Goal: Information Seeking & Learning: Learn about a topic

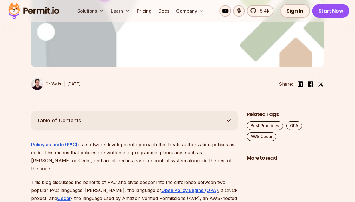
scroll to position [229, 0]
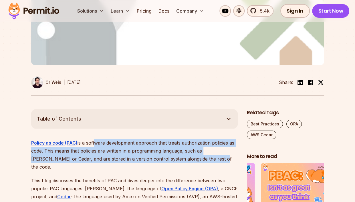
drag, startPoint x: 92, startPoint y: 130, endPoint x: 183, endPoint y: 144, distance: 91.8
click at [183, 144] on p "Policy as code (PAC) is a software development approach that treats authorizati…" at bounding box center [134, 155] width 207 height 32
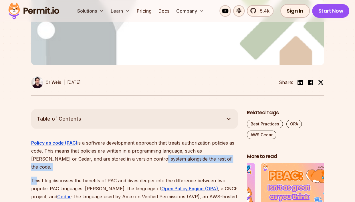
drag, startPoint x: 37, startPoint y: 159, endPoint x: 120, endPoint y: 147, distance: 84.4
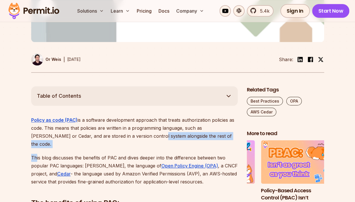
scroll to position [258, 0]
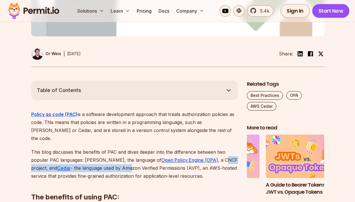
drag, startPoint x: 214, startPoint y: 139, endPoint x: 112, endPoint y: 144, distance: 102.0
click at [112, 148] on p "This blog discusses the benefits of PAC and dives deeper into the difference be…" at bounding box center [134, 164] width 207 height 32
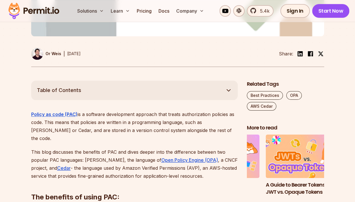
drag, startPoint x: 112, startPoint y: 144, endPoint x: 151, endPoint y: 162, distance: 43.1
click at [151, 170] on h2 "The benefits of using PAC:" at bounding box center [134, 186] width 207 height 32
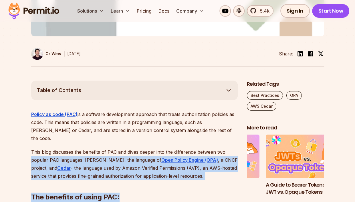
drag, startPoint x: 209, startPoint y: 155, endPoint x: 27, endPoint y: 135, distance: 183.8
click at [137, 152] on p "This blog discusses the benefits of PAC and dives deeper into the difference be…" at bounding box center [134, 164] width 207 height 32
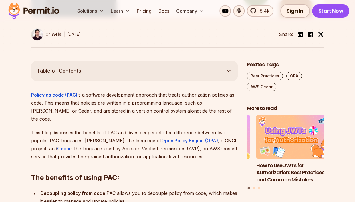
scroll to position [286, 0]
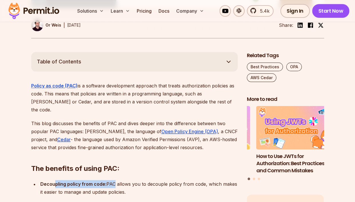
click at [111, 180] on p "Decoupling policy from code: PAC allows you to decouple policy from code, which…" at bounding box center [138, 188] width 197 height 16
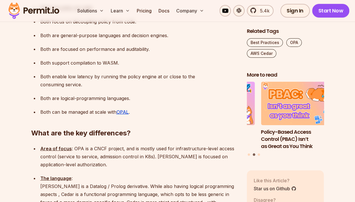
scroll to position [572, 0]
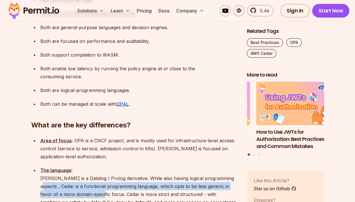
drag, startPoint x: 101, startPoint y: 163, endPoint x: 41, endPoint y: 154, distance: 60.6
click at [41, 167] on p "The language : Rego is a Datalog / Prolog derivative. While also having logical…" at bounding box center [138, 191] width 197 height 48
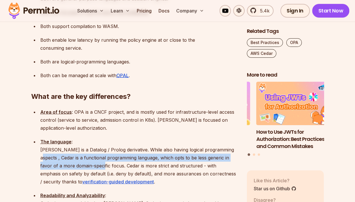
scroll to position [630, 0]
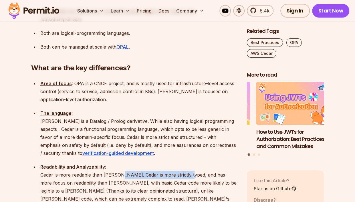
drag, startPoint x: 119, startPoint y: 142, endPoint x: 186, endPoint y: 143, distance: 67.3
click at [186, 163] on p "Readability and Analyzability : Cedar is more readable than Rego. Cedar is more…" at bounding box center [138, 187] width 197 height 48
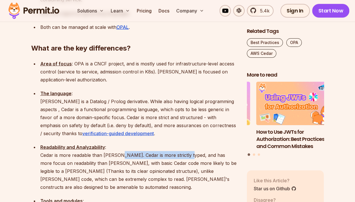
scroll to position [658, 0]
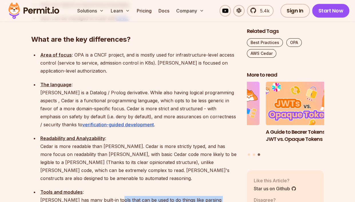
drag, startPoint x: 113, startPoint y: 159, endPoint x: 142, endPoint y: 167, distance: 29.4
click at [142, 188] on p "Tools and modules : Rego has many built-in tools that can be used to do things …" at bounding box center [138, 204] width 197 height 32
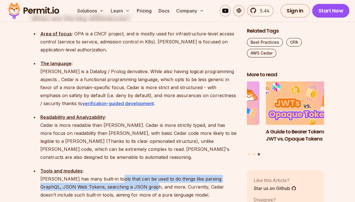
scroll to position [687, 0]
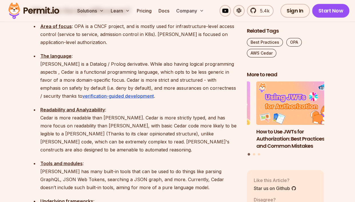
drag, startPoint x: 80, startPoint y: 179, endPoint x: 109, endPoint y: 178, distance: 28.6
drag, startPoint x: 109, startPoint y: 178, endPoint x: 187, endPoint y: 159, distance: 81.2
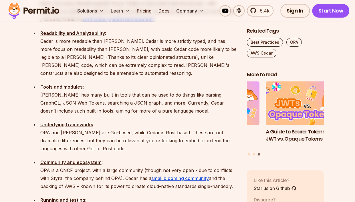
scroll to position [773, 0]
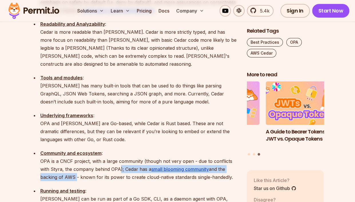
drag, startPoint x: 74, startPoint y: 136, endPoint x: 120, endPoint y: 132, distance: 46.0
click at [120, 149] on p "Community and ecosystem : OPA is a CNCF project, with a large community (though…" at bounding box center [138, 165] width 197 height 32
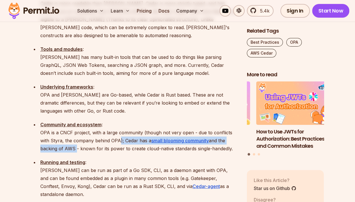
scroll to position [830, 0]
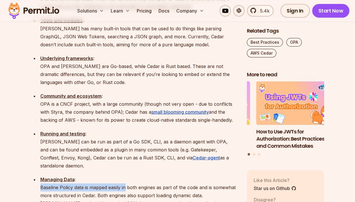
drag, startPoint x: 38, startPoint y: 144, endPoint x: 125, endPoint y: 142, distance: 87.0
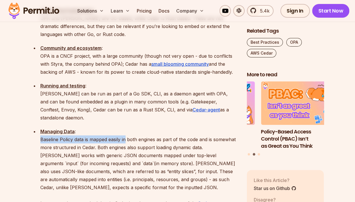
scroll to position [887, 0]
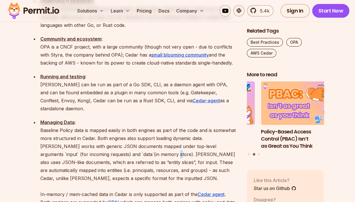
drag, startPoint x: 134, startPoint y: 108, endPoint x: 130, endPoint y: 108, distance: 4.0
click at [130, 118] on p "Managing Data : Baseline Policy data is mapped easily in both engines as part o…" at bounding box center [138, 166] width 197 height 96
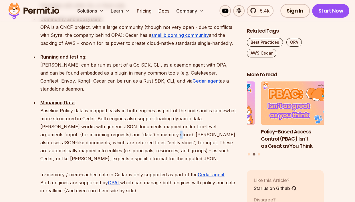
scroll to position [916, 0]
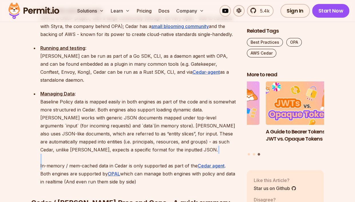
drag, startPoint x: 42, startPoint y: 120, endPoint x: 152, endPoint y: 111, distance: 109.7
click at [152, 111] on p "Managing Data : Baseline Policy data is mapped easily in both engines as part o…" at bounding box center [138, 138] width 197 height 96
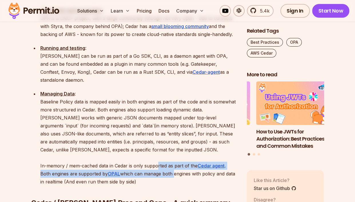
drag, startPoint x: 152, startPoint y: 111, endPoint x: 157, endPoint y: 123, distance: 13.3
click at [157, 123] on p "Managing Data : Baseline Policy data is mapped easily in both engines as part o…" at bounding box center [138, 138] width 197 height 96
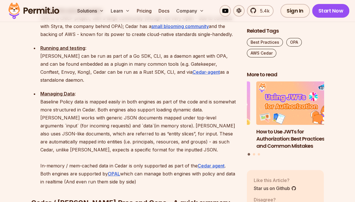
drag, startPoint x: 157, startPoint y: 123, endPoint x: 107, endPoint y: 83, distance: 64.4
click at [107, 90] on p "Managing Data : Baseline Policy data is mapped easily in both engines as part o…" at bounding box center [138, 138] width 197 height 96
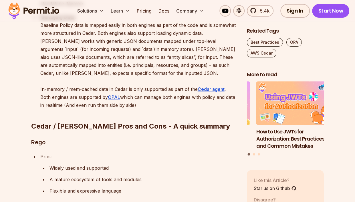
scroll to position [1002, 0]
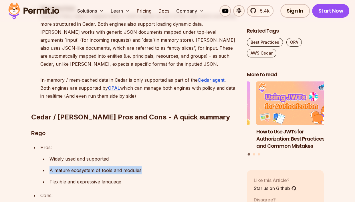
drag, startPoint x: 111, startPoint y: 122, endPoint x: 168, endPoint y: 122, distance: 56.7
click at [168, 167] on p "A mature ecosystem of tools and modules" at bounding box center [144, 171] width 188 height 8
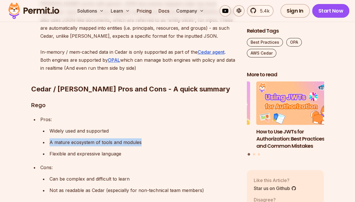
scroll to position [1030, 0]
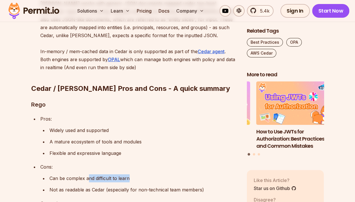
drag, startPoint x: 156, startPoint y: 132, endPoint x: 88, endPoint y: 132, distance: 67.8
click at [88, 175] on p "Can be complex and difficult to learn" at bounding box center [144, 179] width 188 height 8
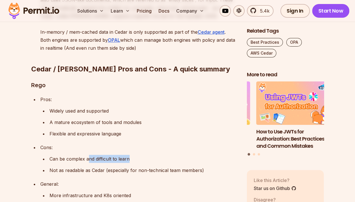
scroll to position [1059, 0]
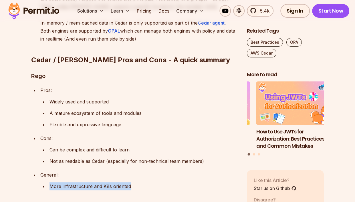
drag, startPoint x: 150, startPoint y: 137, endPoint x: 38, endPoint y: 137, distance: 111.6
click at [39, 171] on li "General: More infrastructure and K8s oriented" at bounding box center [138, 180] width 199 height 19
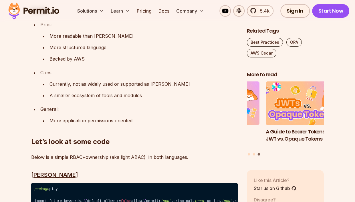
scroll to position [1288, 0]
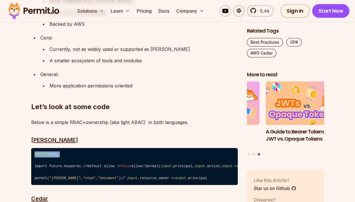
drag, startPoint x: 62, startPoint y: 108, endPoint x: 34, endPoint y: 108, distance: 28.3
click at [34, 148] on code "package play import future.keywords. if default allow := false allow if permit(…" at bounding box center [134, 166] width 207 height 37
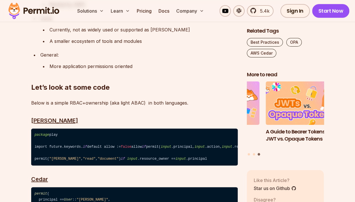
scroll to position [1317, 0]
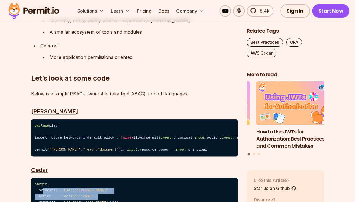
drag, startPoint x: 79, startPoint y: 180, endPoint x: 43, endPoint y: 173, distance: 36.7
click at [43, 178] on code "permit ( principal == User :: "alice" , action == Action :: "read" , resource =…" at bounding box center [134, 199] width 207 height 43
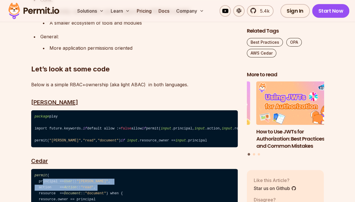
scroll to position [1345, 0]
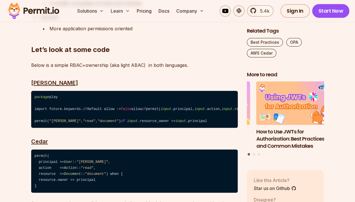
click at [90, 173] on code "permit ( principal == User :: "alice" , action == Action :: "read" , resource =…" at bounding box center [134, 171] width 207 height 43
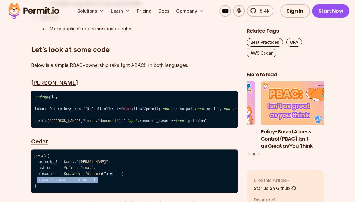
drag, startPoint x: 104, startPoint y: 169, endPoint x: 32, endPoint y: 170, distance: 71.6
click at [32, 170] on code "permit ( principal == User :: "alice" , action == Action :: "read" , resource =…" at bounding box center [134, 171] width 207 height 43
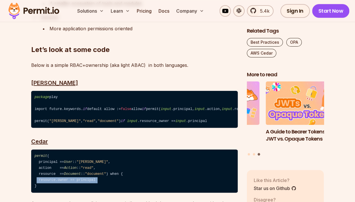
scroll to position [1374, 0]
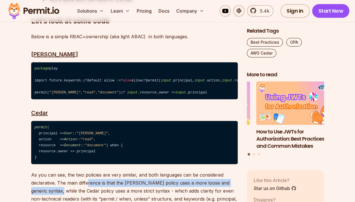
drag, startPoint x: 88, startPoint y: 174, endPoint x: 66, endPoint y: 179, distance: 22.4
click at [66, 179] on p "As you can see, the two policies are very similar, and both languages can be co…" at bounding box center [134, 191] width 207 height 40
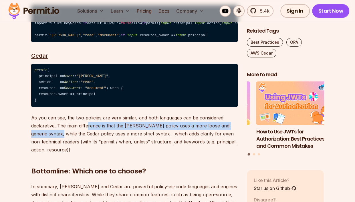
scroll to position [1460, 0]
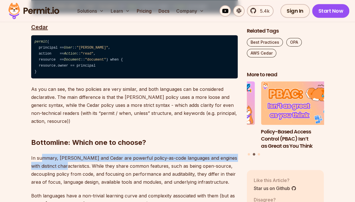
drag, startPoint x: 42, startPoint y: 149, endPoint x: 58, endPoint y: 158, distance: 18.6
click at [58, 158] on p "In summary, Rego and Cedar are powerful policy-as-code languages and engines wi…" at bounding box center [134, 170] width 207 height 32
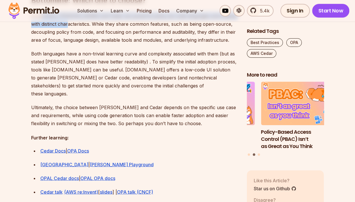
scroll to position [1603, 0]
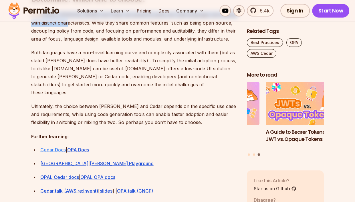
click at [54, 147] on link "Cedar Docs" at bounding box center [52, 150] width 25 height 6
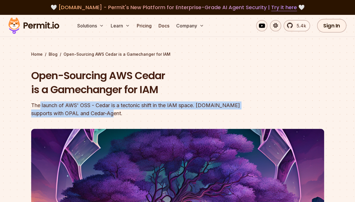
drag, startPoint x: 112, startPoint y: 113, endPoint x: 40, endPoint y: 104, distance: 72.3
click at [40, 104] on div "The launch of AWS' OSS - Cedar is a tectonic shift in the IAM space. [DOMAIN_NA…" at bounding box center [141, 110] width 220 height 16
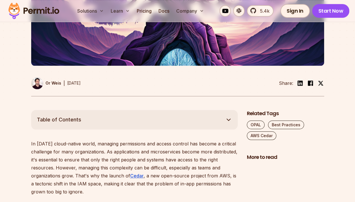
scroll to position [229, 0]
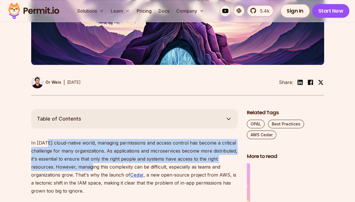
drag, startPoint x: 47, startPoint y: 142, endPoint x: 90, endPoint y: 163, distance: 48.1
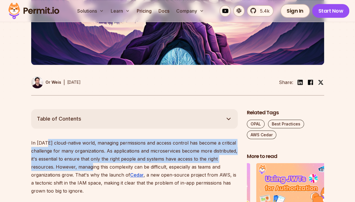
click at [90, 163] on p "In [DATE] cloud-native world, managing permissions and access control has becom…" at bounding box center [134, 167] width 207 height 56
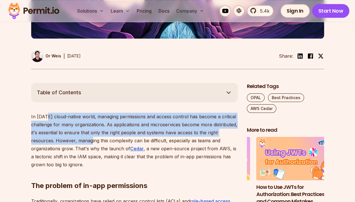
scroll to position [343, 0]
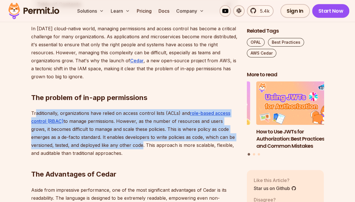
drag, startPoint x: 49, startPoint y: 112, endPoint x: 140, endPoint y: 147, distance: 97.6
click at [140, 147] on p "Traditionally, organizations have relied on access control lists (ACLs) and rol…" at bounding box center [134, 133] width 207 height 48
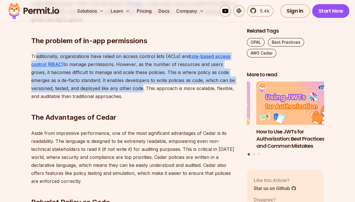
scroll to position [401, 0]
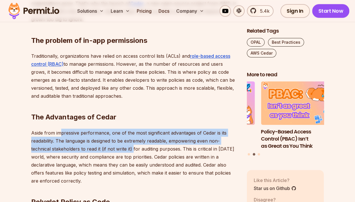
drag, startPoint x: 60, startPoint y: 131, endPoint x: 133, endPoint y: 149, distance: 75.4
click at [133, 149] on p "Aside from impressive performance, one of the most significant advantages of Ce…" at bounding box center [134, 157] width 207 height 56
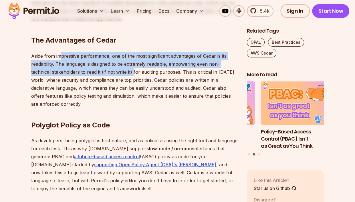
scroll to position [487, 0]
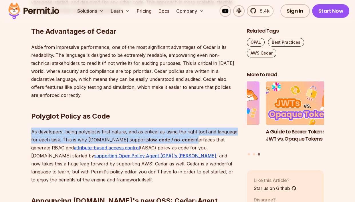
drag, startPoint x: 30, startPoint y: 130, endPoint x: 177, endPoint y: 140, distance: 147.2
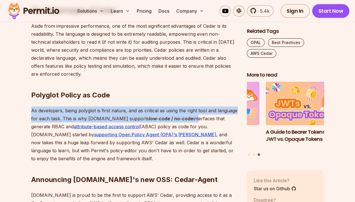
scroll to position [515, 0]
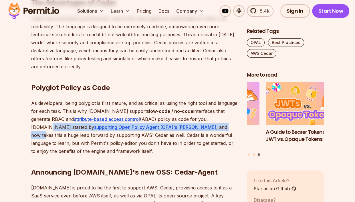
drag, startPoint x: 153, startPoint y: 127, endPoint x: 206, endPoint y: 123, distance: 52.2
click at [206, 123] on p "As developers, being polyglot is first nature, and as critical as using the rig…" at bounding box center [134, 127] width 207 height 56
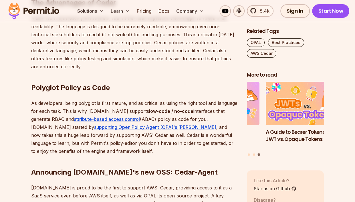
click at [112, 146] on p "As developers, being polyglot is first nature, and as critical as using the rig…" at bounding box center [134, 127] width 207 height 56
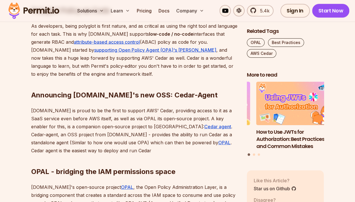
scroll to position [601, 0]
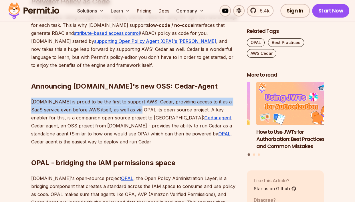
drag, startPoint x: 32, startPoint y: 103, endPoint x: 139, endPoint y: 107, distance: 107.1
click at [139, 107] on section "Table of Contents In [DATE] cloud-native world, managing permissions and access…" at bounding box center [177, 122] width 355 height 771
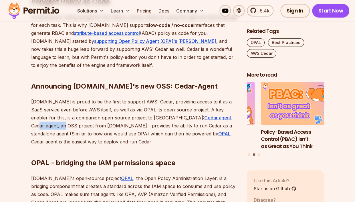
drag, startPoint x: 183, startPoint y: 117, endPoint x: 207, endPoint y: 114, distance: 24.8
click at [207, 114] on p "[DOMAIN_NAME] is proud to be the first to support AWS' Cedar, providing access …" at bounding box center [134, 122] width 207 height 48
click at [78, 125] on p "[DOMAIN_NAME] is proud to be the first to support AWS' Cedar, providing access …" at bounding box center [134, 122] width 207 height 48
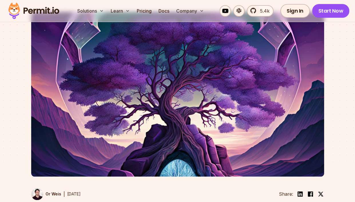
scroll to position [0, 0]
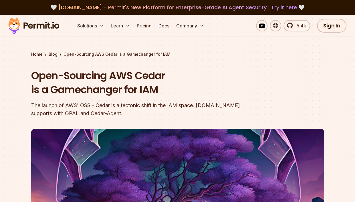
click at [35, 26] on img at bounding box center [34, 25] width 56 height 19
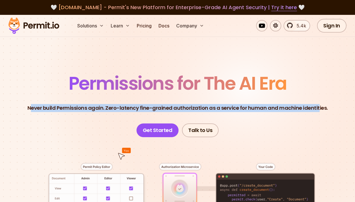
drag, startPoint x: 33, startPoint y: 109, endPoint x: 317, endPoint y: 108, distance: 283.4
click at [317, 108] on p "Never build Permissions again. Zero-latency fine-grained authorization as a ser…" at bounding box center [177, 108] width 301 height 8
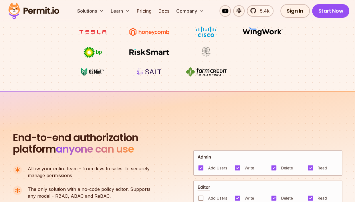
scroll to position [315, 0]
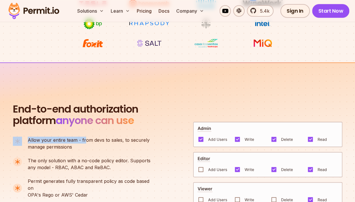
drag, startPoint x: 84, startPoint y: 138, endPoint x: 18, endPoint y: 132, distance: 66.1
click at [18, 132] on div "End-to-end authorization platform anyone can use A no-code authorization platfo…" at bounding box center [84, 174] width 143 height 140
click at [169, 99] on section "End-to-end authorization platform anyone can use A no-code authorization platfo…" at bounding box center [177, 166] width 355 height 208
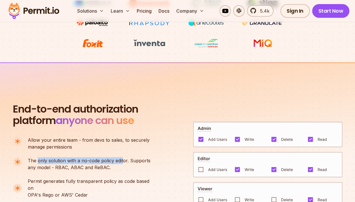
drag, startPoint x: 109, startPoint y: 157, endPoint x: 122, endPoint y: 162, distance: 13.8
click at [122, 162] on span "The only solution with a no-code policy editor. Supports" at bounding box center [89, 160] width 123 height 7
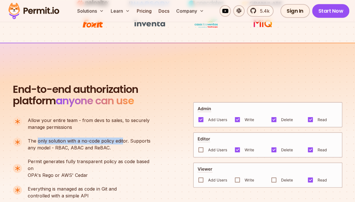
scroll to position [343, 0]
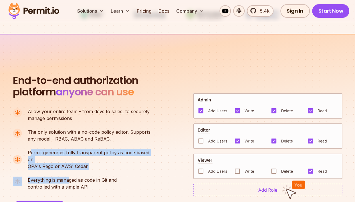
drag, startPoint x: 30, startPoint y: 152, endPoint x: 82, endPoint y: 163, distance: 52.7
click at [82, 163] on p "Permit generates fully transparent policy as code based on OPA's [PERSON_NAME] …" at bounding box center [92, 159] width 128 height 21
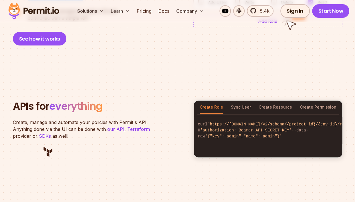
scroll to position [515, 0]
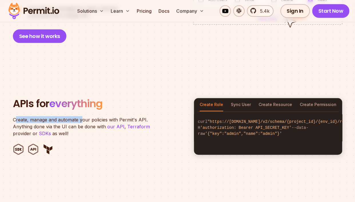
drag, startPoint x: 15, startPoint y: 111, endPoint x: 82, endPoint y: 108, distance: 66.5
click at [82, 108] on header "APIs for everything Create, manage and automate your policies with Permit's API…" at bounding box center [100, 126] width 174 height 57
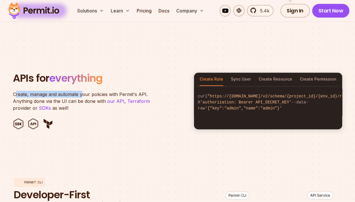
scroll to position [601, 0]
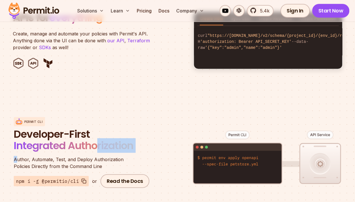
drag, startPoint x: 18, startPoint y: 154, endPoint x: 101, endPoint y: 146, distance: 83.1
click at [101, 146] on div "Permit CLI Developer-First Integrated Authorization Author, Automate, Test, and…" at bounding box center [82, 152] width 137 height 71
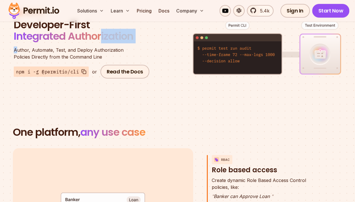
scroll to position [744, 0]
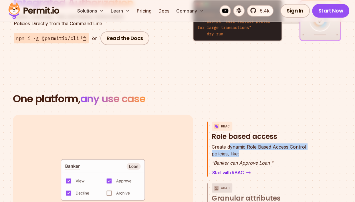
drag, startPoint x: 250, startPoint y: 138, endPoint x: 271, endPoint y: 149, distance: 23.4
click at [271, 149] on p "Create dynamic Role Based Access Control policies, like:" at bounding box center [259, 151] width 94 height 14
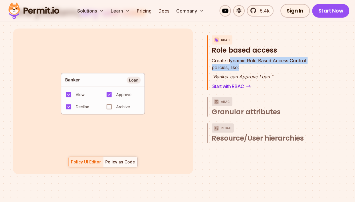
scroll to position [830, 0]
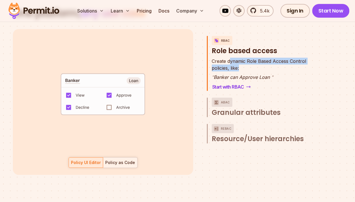
click at [122, 160] on div "Policy as Code" at bounding box center [120, 163] width 30 height 6
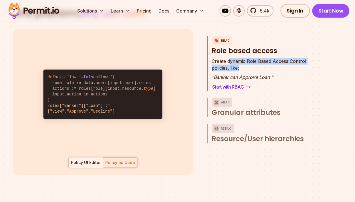
click at [84, 160] on div "Policy UI Editor" at bounding box center [86, 163] width 30 height 6
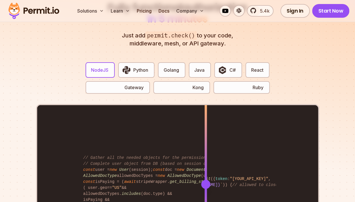
scroll to position [1088, 0]
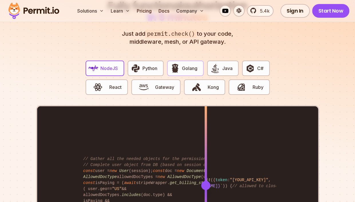
click at [183, 65] on span "Golang" at bounding box center [189, 68] width 15 height 7
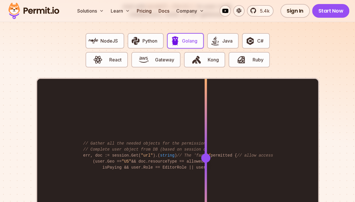
scroll to position [1174, 0]
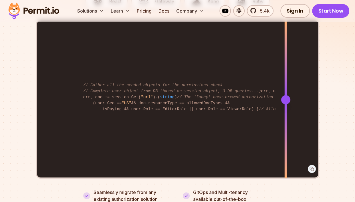
drag, startPoint x: 206, startPoint y: 92, endPoint x: 236, endPoint y: 106, distance: 33.2
click at [285, 98] on div at bounding box center [286, 100] width 2 height 158
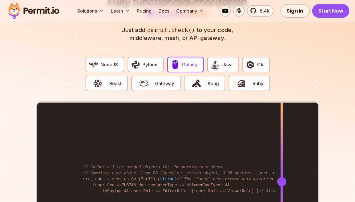
scroll to position [1088, 0]
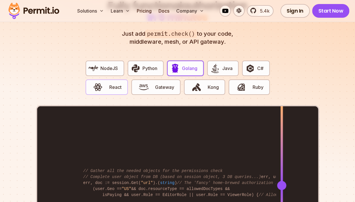
click at [109, 84] on span "React" at bounding box center [115, 87] width 12 height 7
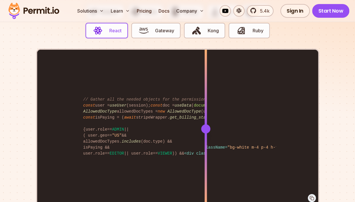
scroll to position [1145, 0]
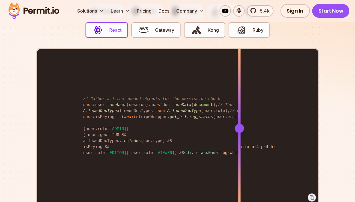
drag, startPoint x: 204, startPoint y: 121, endPoint x: 239, endPoint y: 125, distance: 35.8
click at [239, 125] on div at bounding box center [239, 128] width 9 height 9
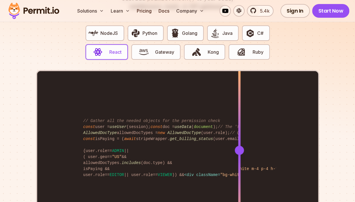
scroll to position [1116, 0]
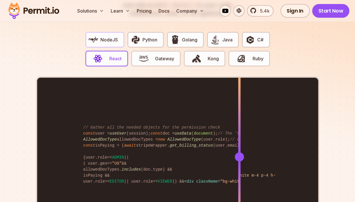
click at [110, 36] on span "NodeJS" at bounding box center [108, 39] width 17 height 7
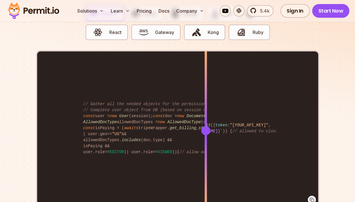
scroll to position [1174, 0]
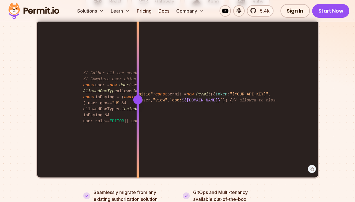
drag, startPoint x: 206, startPoint y: 93, endPoint x: 138, endPoint y: 116, distance: 71.5
click at [138, 116] on div at bounding box center [138, 100] width 2 height 158
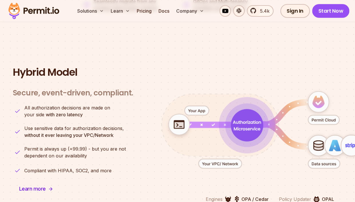
scroll to position [1374, 0]
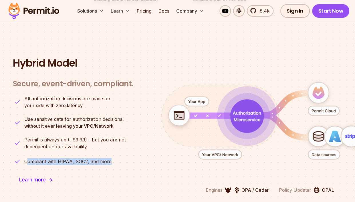
drag, startPoint x: 115, startPoint y: 156, endPoint x: 27, endPoint y: 150, distance: 87.8
click at [27, 150] on ul "All authorization decisions are made on your side with zero latency Use sensiti…" at bounding box center [73, 130] width 121 height 71
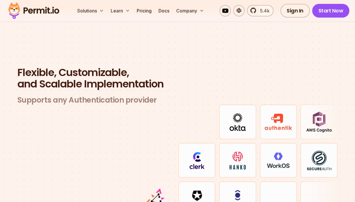
scroll to position [1631, 0]
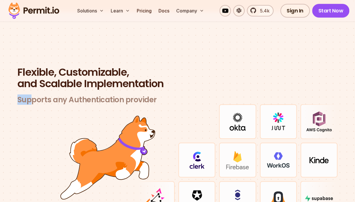
drag, startPoint x: 32, startPoint y: 91, endPoint x: 168, endPoint y: 83, distance: 136.5
click at [168, 83] on header "Flexible, Customizable, and Scalable Implementation Supports any Authentication…" at bounding box center [177, 86] width 321 height 38
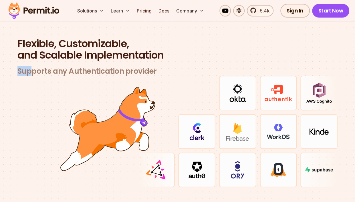
click at [169, 48] on h2 "Flexible, Customizable, and Scalable Implementation" at bounding box center [177, 49] width 321 height 23
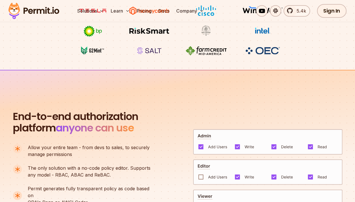
scroll to position [0, 0]
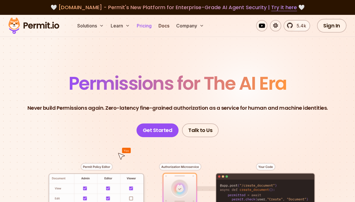
click at [143, 24] on link "Pricing" at bounding box center [144, 25] width 19 height 11
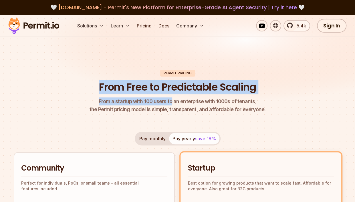
drag, startPoint x: 133, startPoint y: 86, endPoint x: 173, endPoint y: 100, distance: 42.2
click at [173, 100] on header "Permit Pricing From Free to Predictable Scaling From a startup with 100 users t…" at bounding box center [178, 92] width 328 height 44
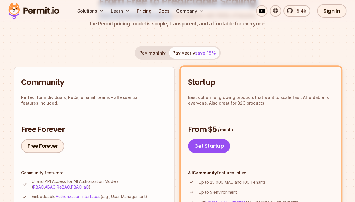
scroll to position [114, 0]
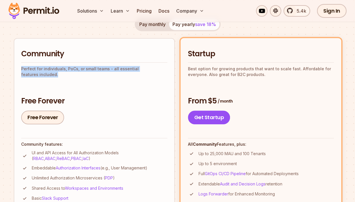
drag, startPoint x: 73, startPoint y: 75, endPoint x: 11, endPoint y: 71, distance: 62.2
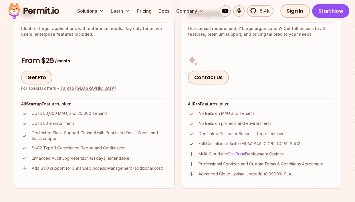
scroll to position [343, 0]
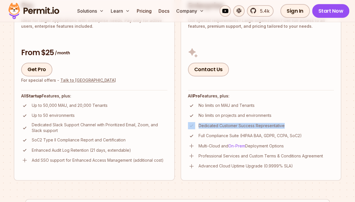
drag, startPoint x: 285, startPoint y: 115, endPoint x: 295, endPoint y: 121, distance: 12.1
click at [295, 121] on ul "No limits on MAU and Tenants No limits on projects and environments Dedicated C…" at bounding box center [261, 136] width 146 height 68
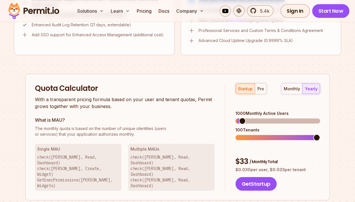
scroll to position [487, 0]
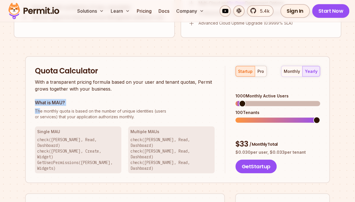
drag, startPoint x: 40, startPoint y: 108, endPoint x: 155, endPoint y: 93, distance: 116.6
click at [155, 93] on div "Quota Calculator With a transparent pricing formula based on your user and tena…" at bounding box center [130, 120] width 190 height 108
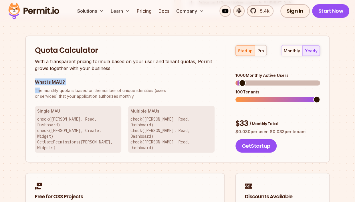
scroll to position [515, 0]
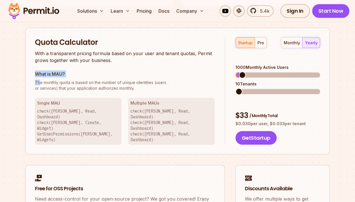
click at [236, 88] on span at bounding box center [239, 91] width 7 height 7
click at [315, 88] on span at bounding box center [316, 91] width 7 height 7
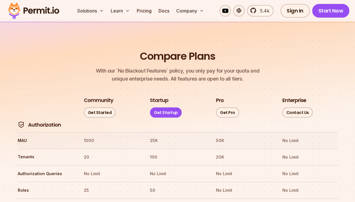
scroll to position [773, 0]
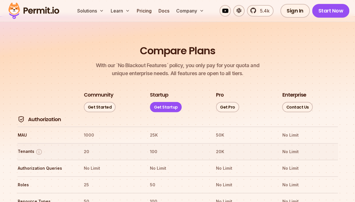
click at [39, 149] on img at bounding box center [38, 152] width 7 height 7
click at [37, 149] on img at bounding box center [38, 152] width 7 height 7
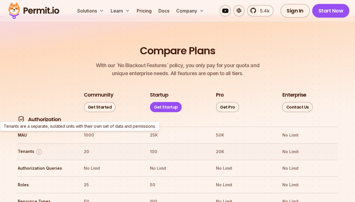
click at [36, 149] on img at bounding box center [38, 152] width 7 height 7
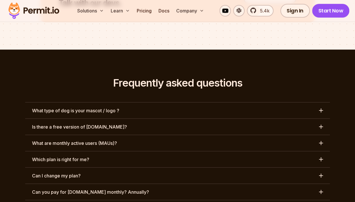
scroll to position [2691, 0]
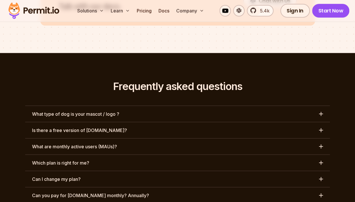
click at [90, 127] on h3 "Is there a free version of [DOMAIN_NAME]?" at bounding box center [79, 130] width 95 height 7
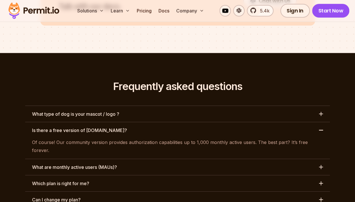
click at [91, 127] on h3 "Is there a free version of [DOMAIN_NAME]?" at bounding box center [79, 130] width 95 height 7
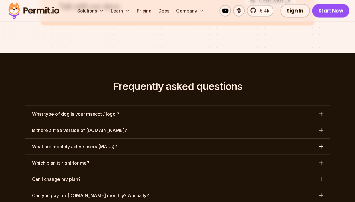
click at [94, 111] on h3 "What type of dog is your mascot / logo ?" at bounding box center [75, 114] width 87 height 7
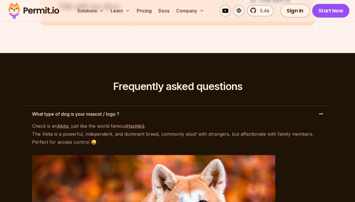
click at [94, 111] on h3 "What type of dog is your mascot / logo ?" at bounding box center [75, 114] width 87 height 7
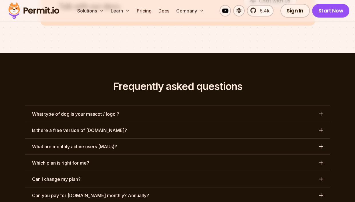
click at [102, 106] on button "What type of dog is your mascot / logo ?" at bounding box center [177, 114] width 305 height 16
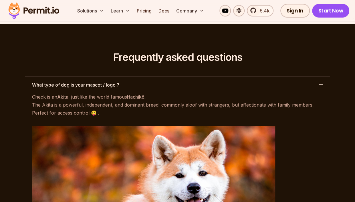
scroll to position [2719, 0]
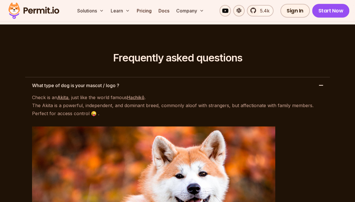
click at [104, 82] on h3 "What type of dog is your mascot / logo ?" at bounding box center [75, 85] width 87 height 7
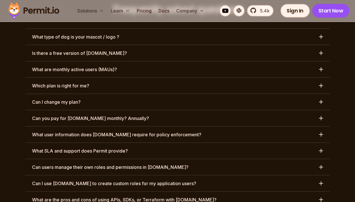
scroll to position [2776, 0]
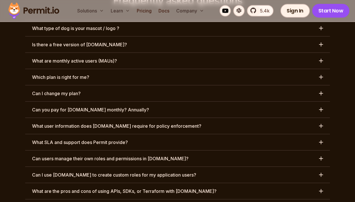
click at [135, 188] on h3 "What are the pros and cons of using APIs, SDKs, or Terraform with [DOMAIN_NAME]?" at bounding box center [124, 191] width 185 height 7
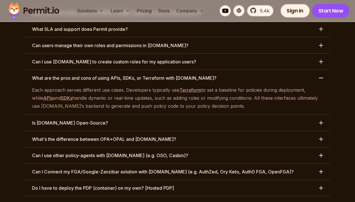
scroll to position [2891, 0]
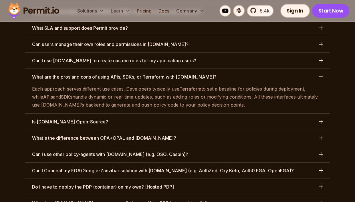
click at [114, 135] on h3 "What's the difference between OPA+OPAL and [DOMAIN_NAME]?" at bounding box center [104, 138] width 144 height 7
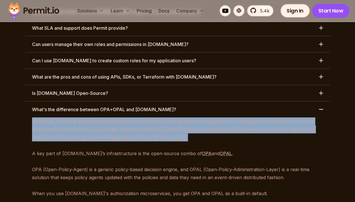
drag, startPoint x: 29, startPoint y: 96, endPoint x: 195, endPoint y: 116, distance: 166.4
click at [195, 118] on div "[DOMAIN_NAME] is a full-stack authorization solution that covers all the layers…" at bounding box center [177, 158] width 305 height 80
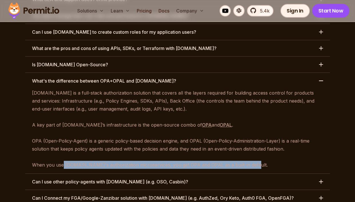
drag, startPoint x: 63, startPoint y: 136, endPoint x: 264, endPoint y: 140, distance: 201.3
click at [264, 140] on p "[DOMAIN_NAME] is a full-stack authorization solution that covers all the layers…" at bounding box center [177, 129] width 291 height 80
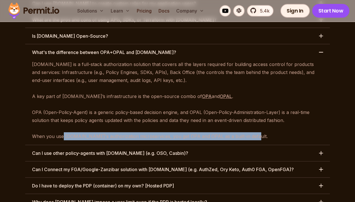
click at [133, 166] on h3 "Can I Connect my FGA/Google-Zanzibar solution with [DOMAIN_NAME] (e.g. AuthZed,…" at bounding box center [163, 169] width 262 height 7
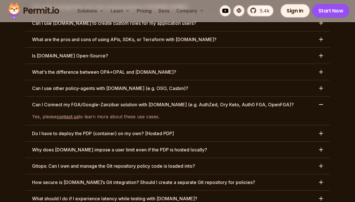
scroll to position [2920, 0]
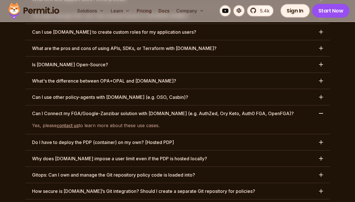
click at [127, 155] on h3 "Why does [DOMAIN_NAME] impose a user limit even if the PDP is hosted locally?" at bounding box center [119, 158] width 175 height 7
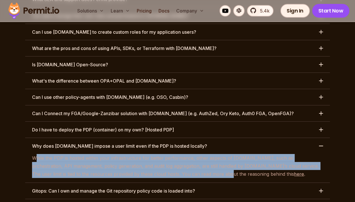
drag, startPoint x: 35, startPoint y: 129, endPoint x: 188, endPoint y: 146, distance: 154.3
click at [188, 154] on p "While the PDP is hosted within your infrastructure for better performance, othe…" at bounding box center [177, 166] width 291 height 24
click at [89, 127] on h3 "Do I have to deploy the PDP (container) on my own? [Hosted PDP]" at bounding box center [103, 130] width 142 height 7
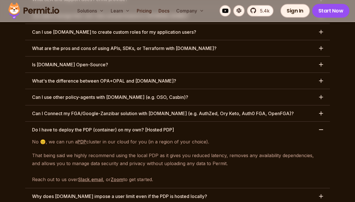
drag, startPoint x: 160, startPoint y: 115, endPoint x: 204, endPoint y: 137, distance: 48.8
click at [204, 138] on div "No 😊, we can run a PDP cluster in our cloud for you (in a region of your choice…" at bounding box center [177, 161] width 305 height 46
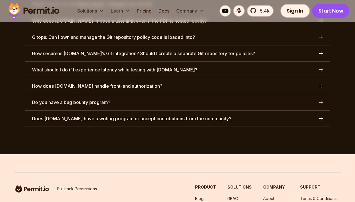
scroll to position [3171, 0]
